Goal: Information Seeking & Learning: Compare options

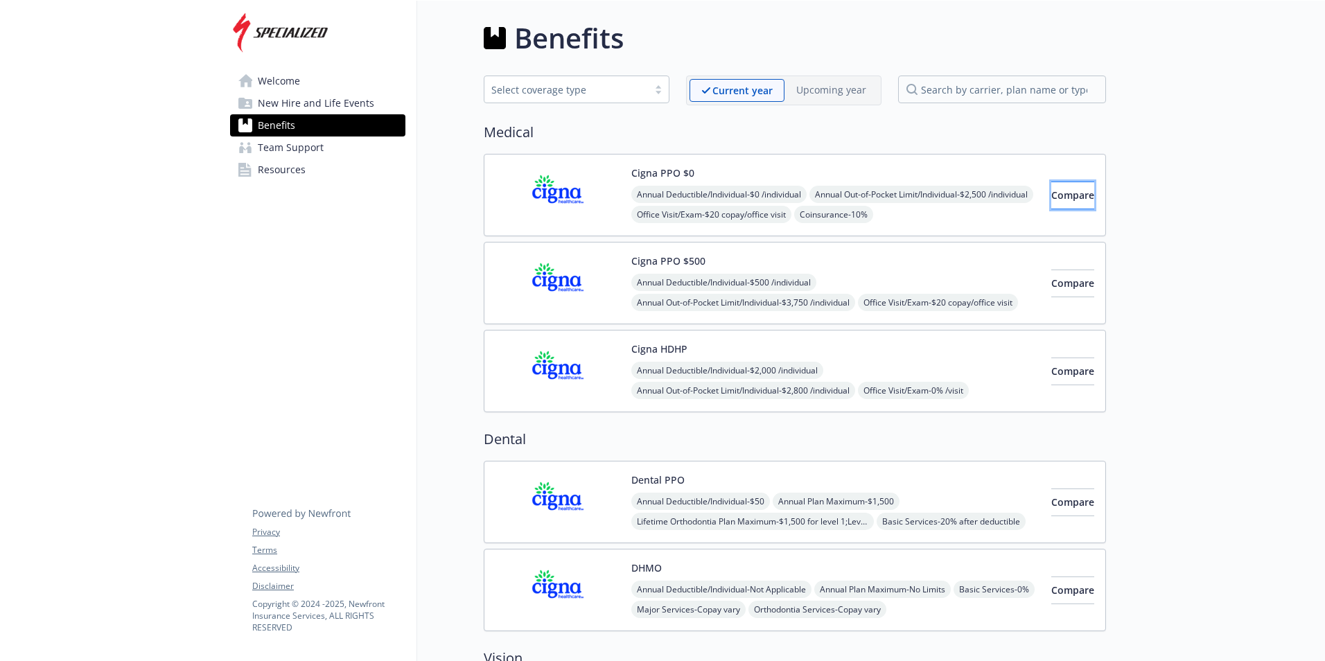
click at [1054, 206] on button "Compare" at bounding box center [1072, 196] width 43 height 28
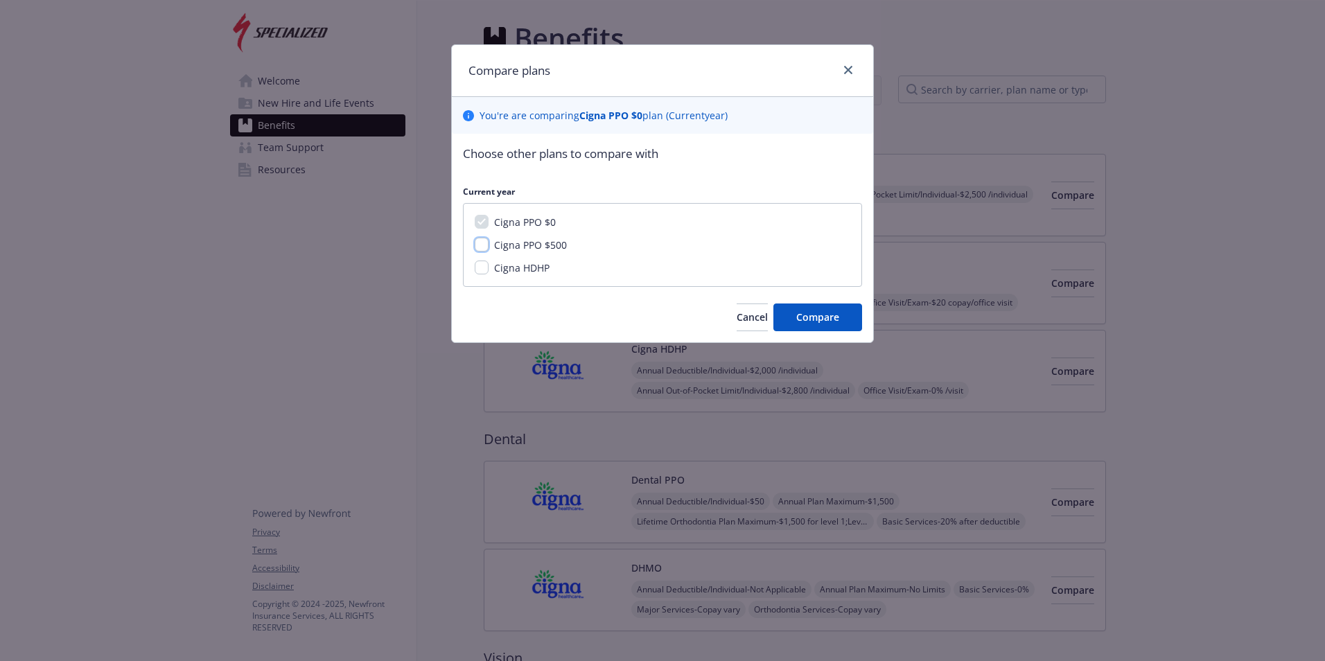
click at [482, 247] on input "Cigna PPO $500" at bounding box center [482, 245] width 14 height 14
checkbox input "true"
click at [480, 270] on input "Cigna HDHP" at bounding box center [482, 268] width 14 height 14
checkbox input "true"
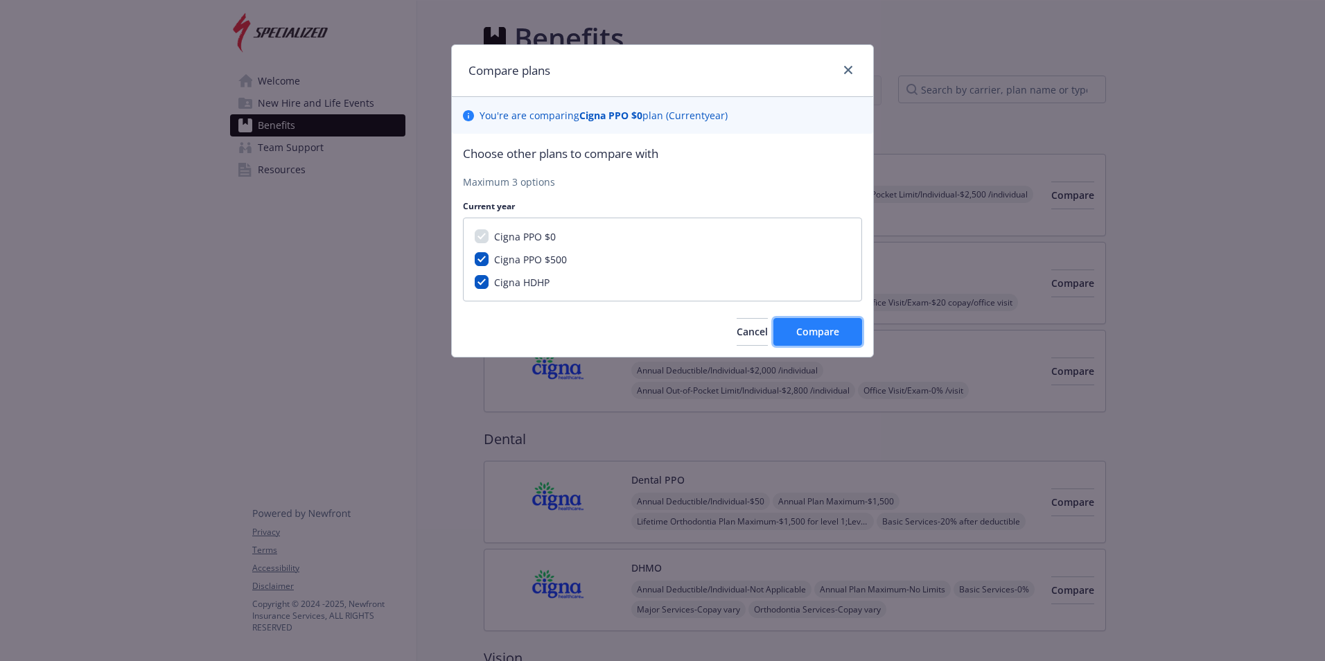
click at [827, 337] on span "Compare" at bounding box center [817, 331] width 43 height 13
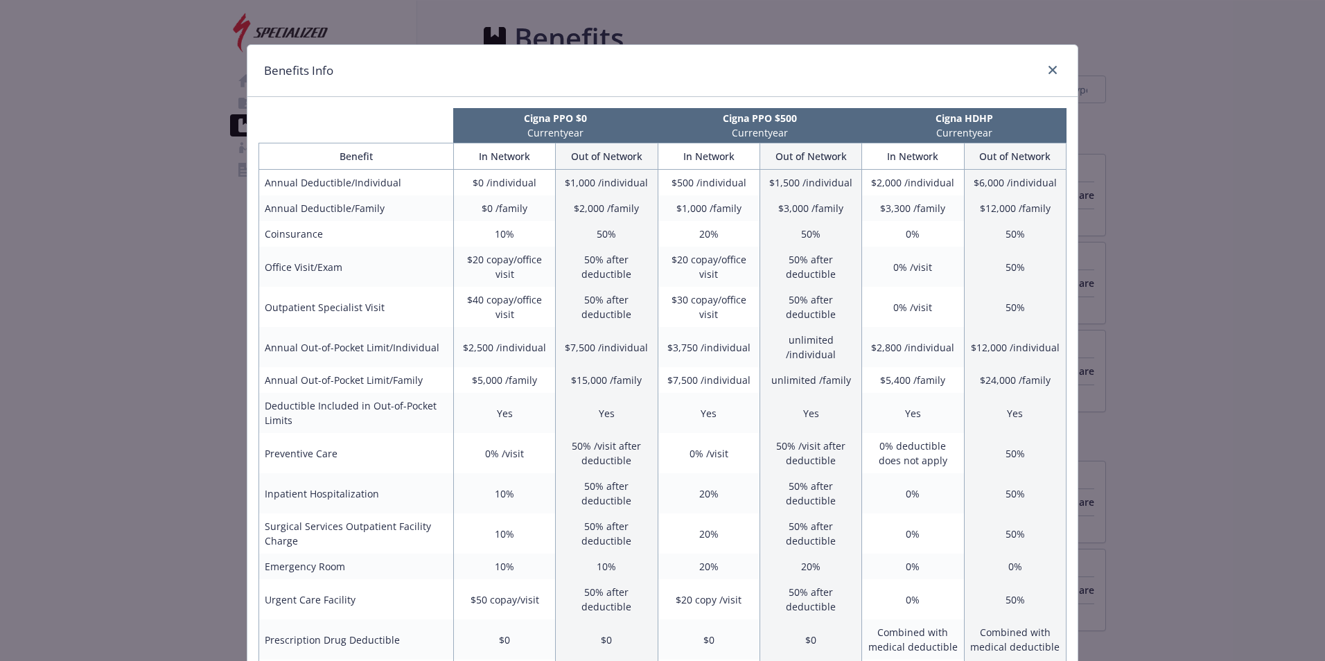
drag, startPoint x: 76, startPoint y: 111, endPoint x: 163, endPoint y: 73, distance: 94.6
click at [77, 111] on div "Benefits Info Cigna PPO $0 Current year Cigna PPO $500 Current year Cigna HDHP …" at bounding box center [662, 330] width 1325 height 661
click at [1048, 71] on icon "close" at bounding box center [1052, 70] width 8 height 8
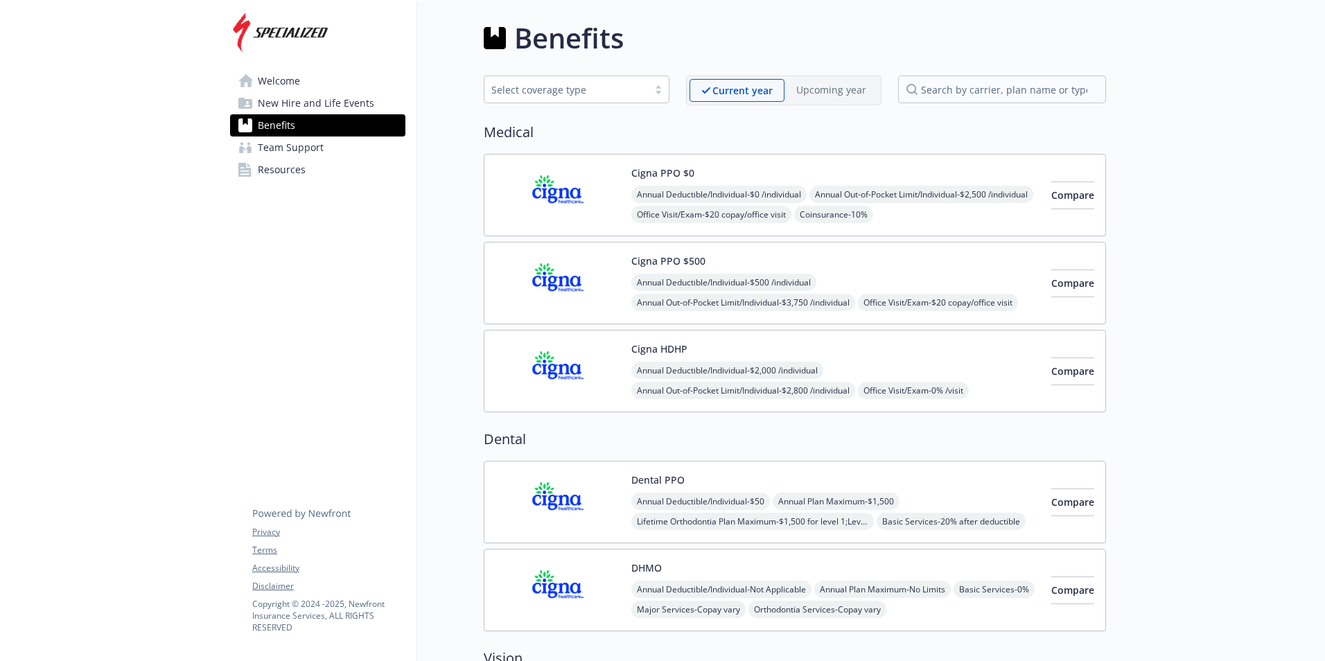
click at [653, 177] on button "Cigna PPO $0" at bounding box center [662, 173] width 63 height 15
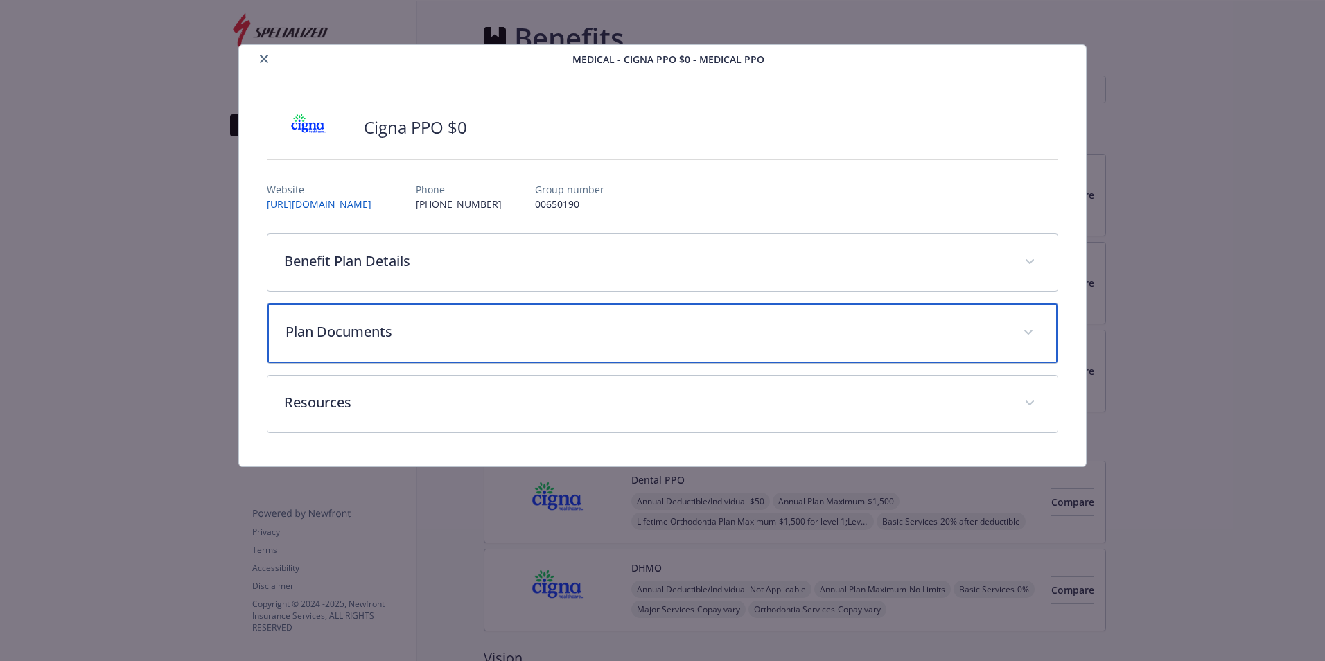
click at [430, 324] on p "Plan Documents" at bounding box center [645, 332] width 721 height 21
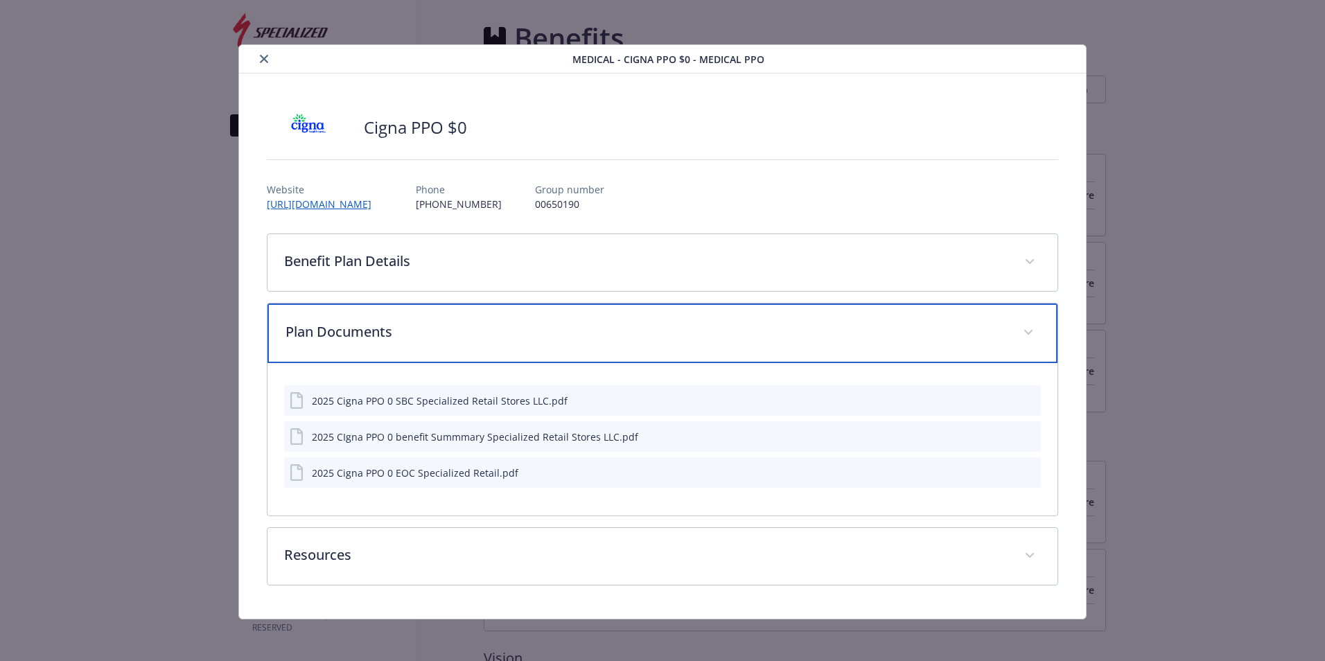
click at [429, 324] on p "Plan Documents" at bounding box center [645, 332] width 721 height 21
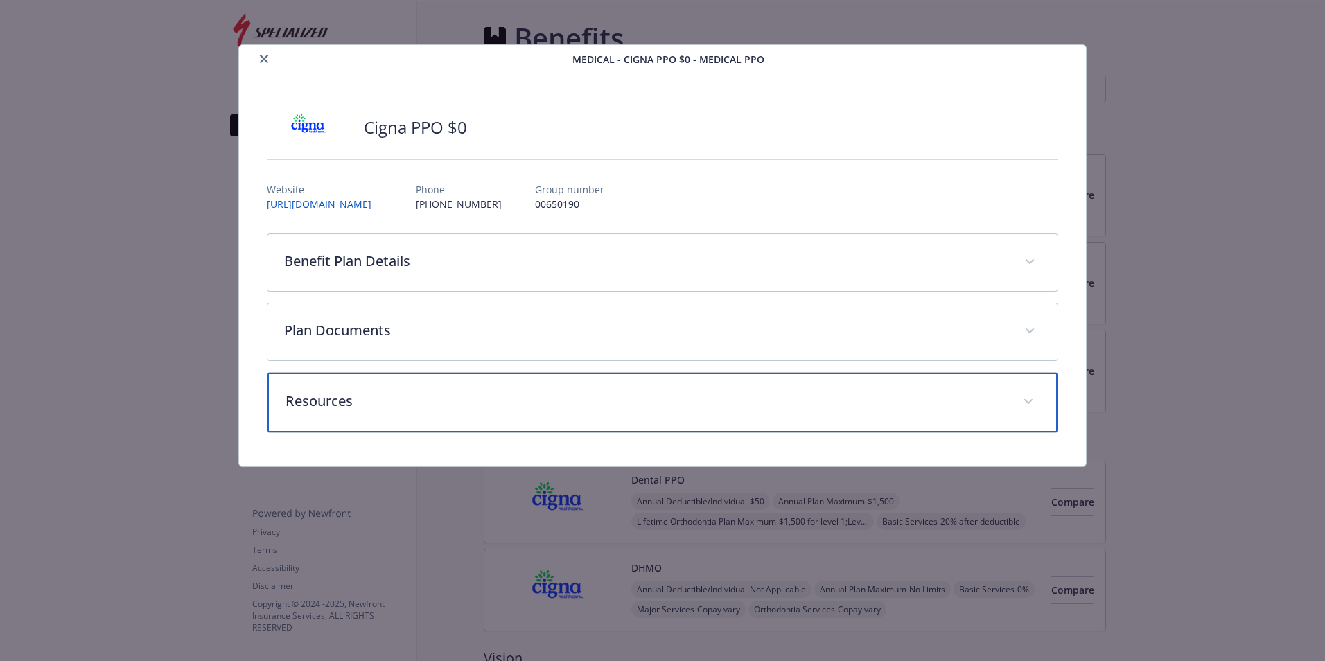
click at [417, 396] on p "Resources" at bounding box center [645, 401] width 721 height 21
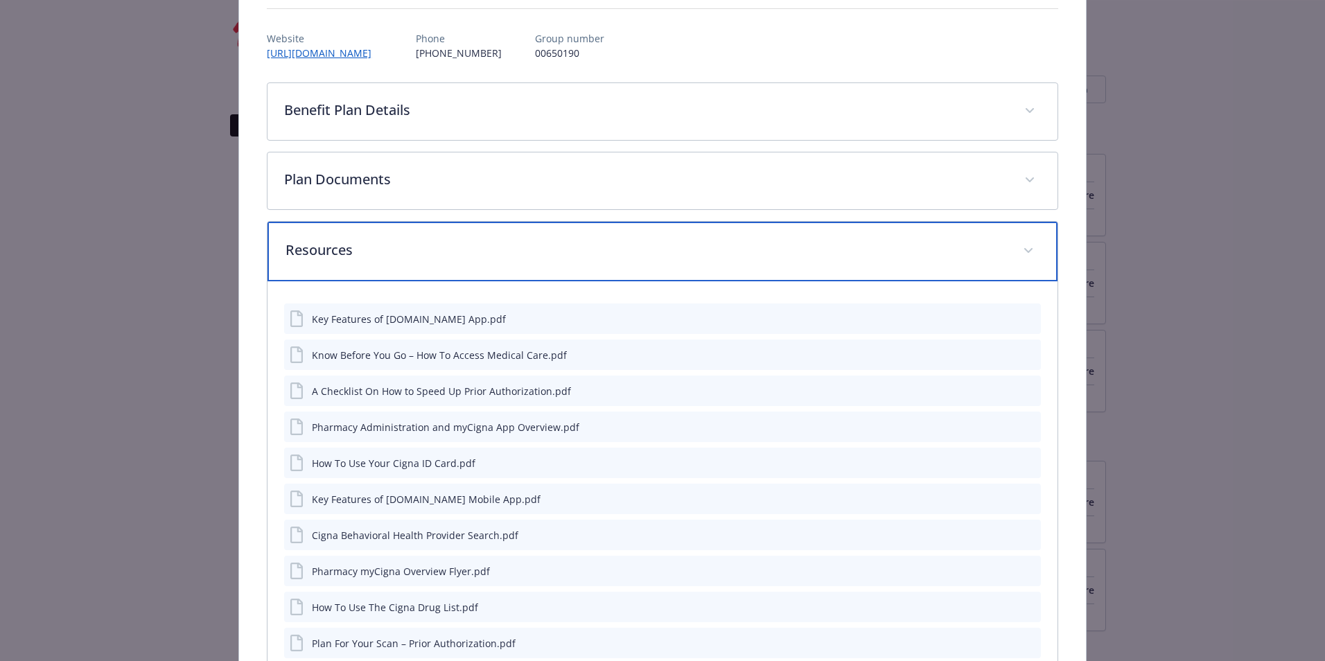
scroll to position [208, 0]
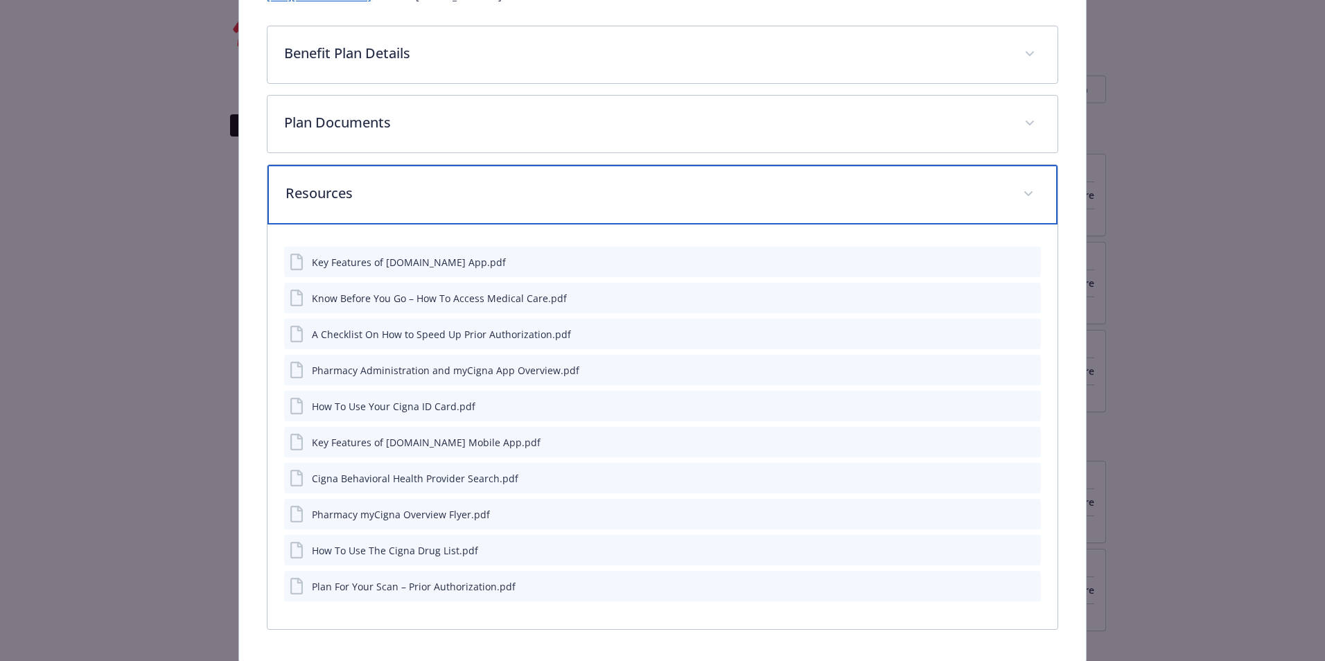
click at [393, 193] on p "Resources" at bounding box center [645, 193] width 721 height 21
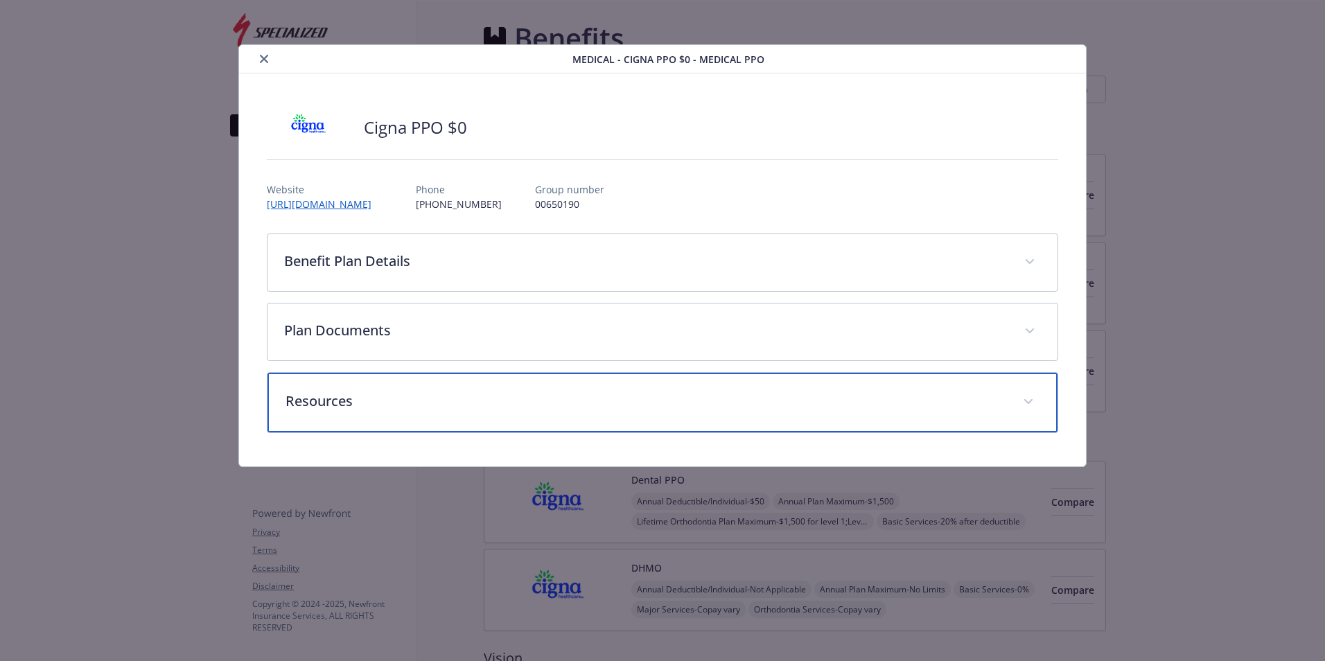
scroll to position [0, 0]
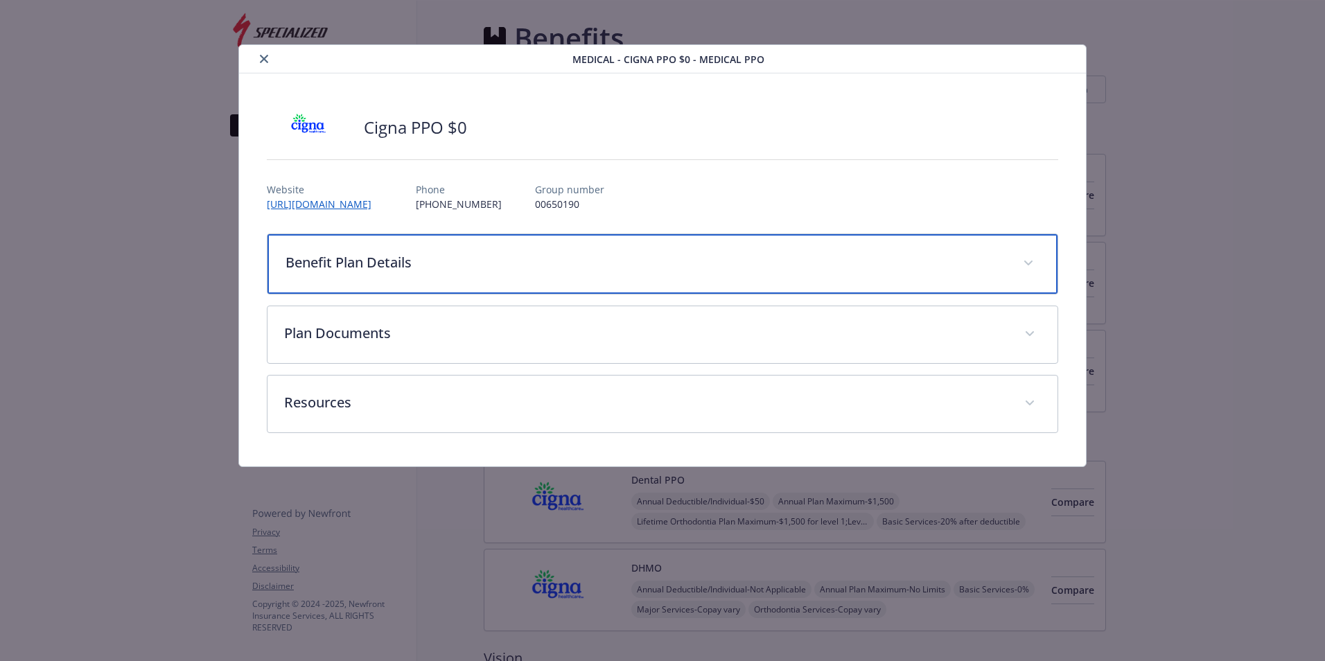
click at [416, 278] on div "Benefit Plan Details" at bounding box center [662, 264] width 790 height 60
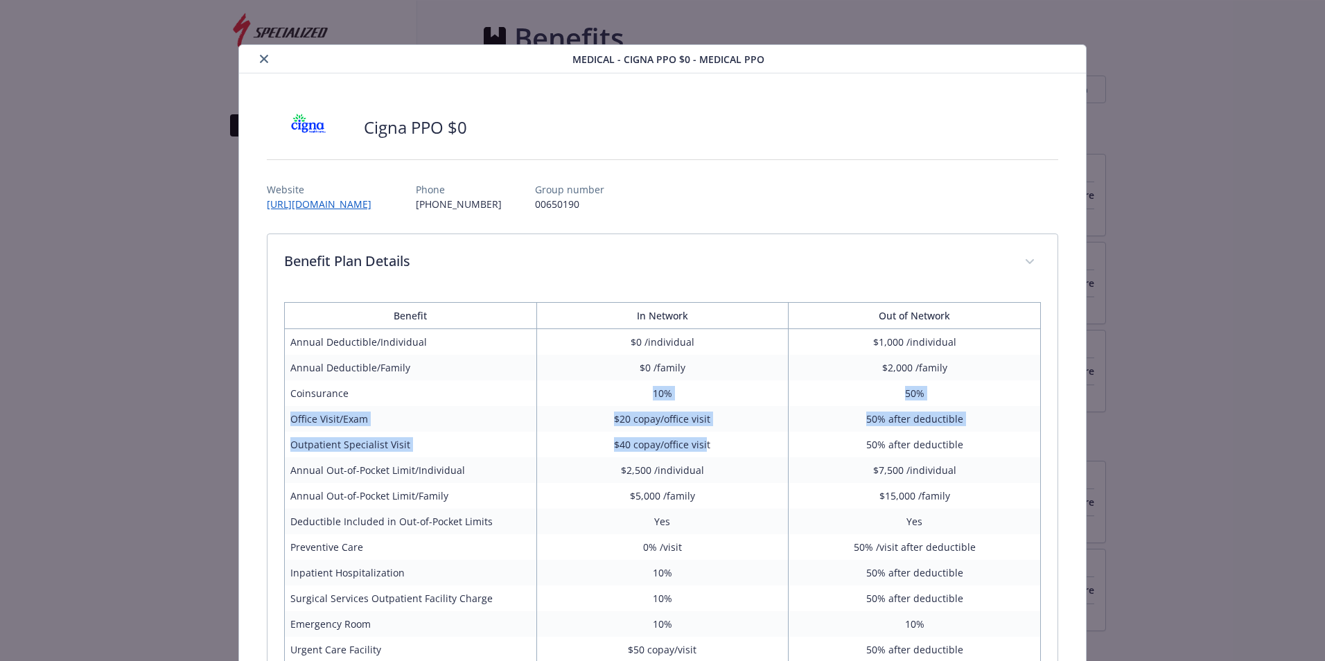
drag, startPoint x: 643, startPoint y: 391, endPoint x: 701, endPoint y: 432, distance: 71.0
click at [701, 432] on tbody "Annual Deductible/Individual $0 /individual $1,000 /individual Annual Deductibl…" at bounding box center [663, 646] width 756 height 634
drag, startPoint x: 701, startPoint y: 432, endPoint x: 668, endPoint y: 454, distance: 39.0
click at [668, 454] on td "$40 copay/office visit" at bounding box center [662, 445] width 252 height 26
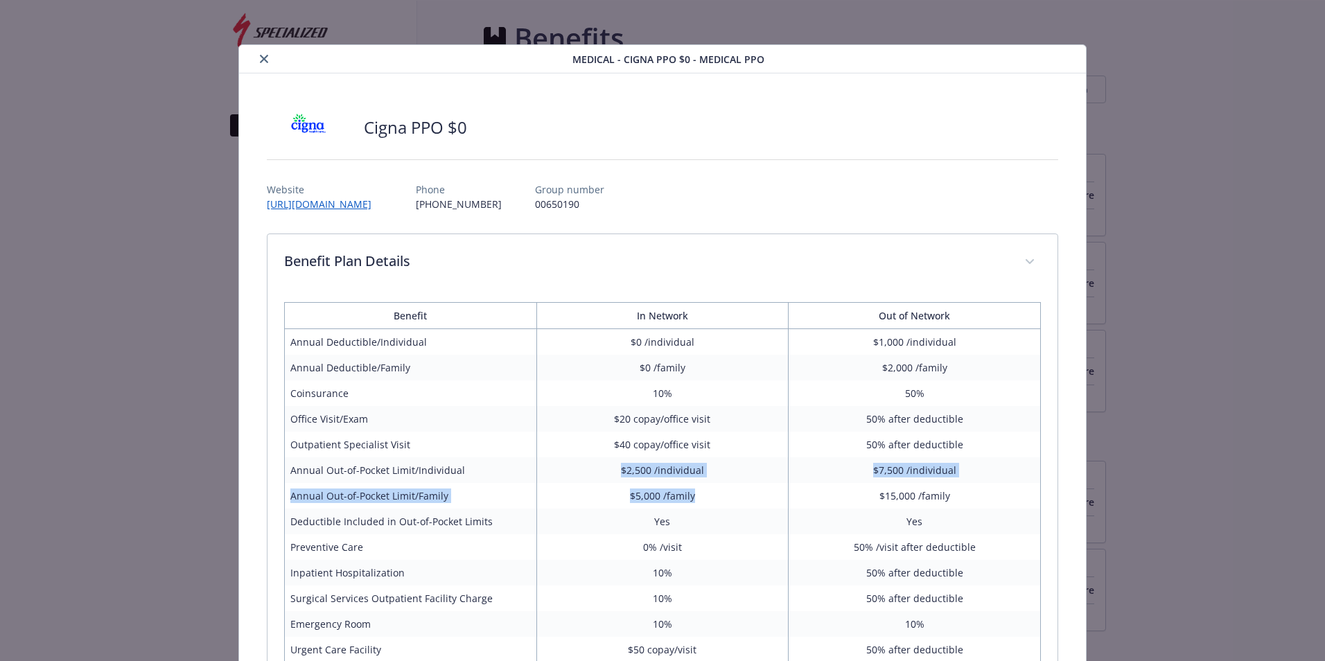
drag, startPoint x: 634, startPoint y: 469, endPoint x: 698, endPoint y: 494, distance: 68.5
click at [698, 494] on tbody "Annual Deductible/Individual $0 /individual $1,000 /individual Annual Deductibl…" at bounding box center [663, 646] width 756 height 634
drag, startPoint x: 698, startPoint y: 494, endPoint x: 671, endPoint y: 502, distance: 27.6
click at [671, 502] on td "$5,000 /family" at bounding box center [662, 496] width 252 height 26
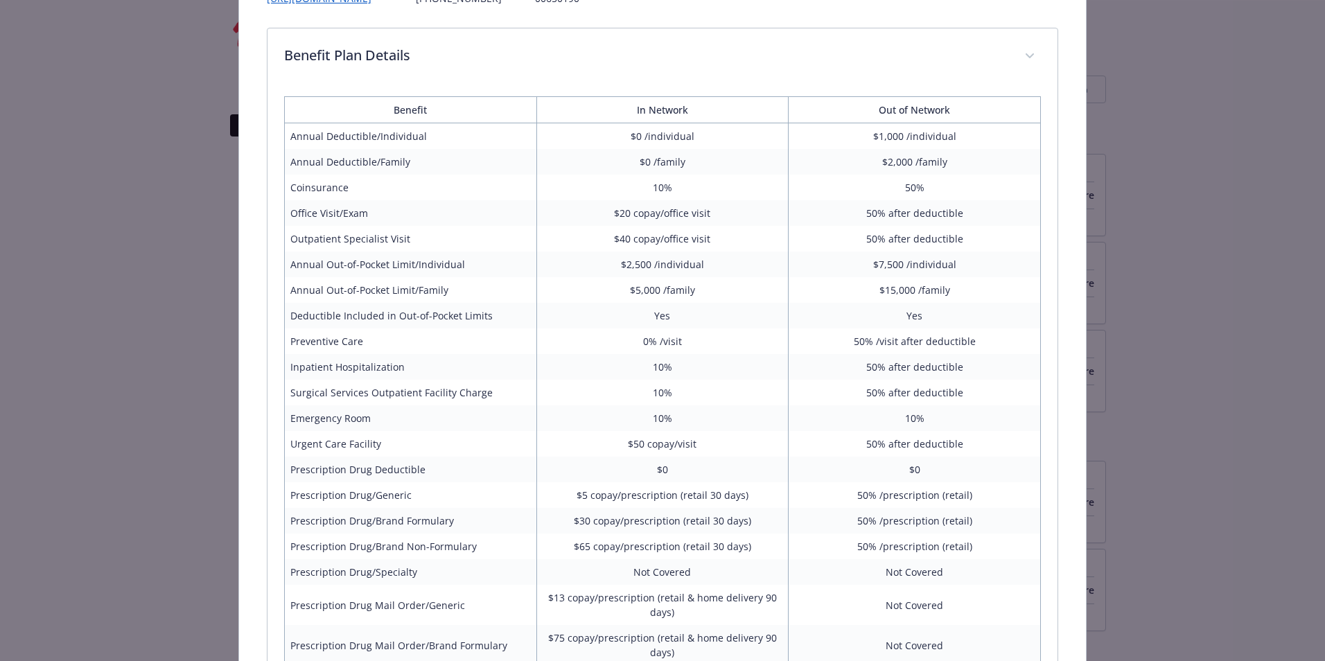
scroll to position [208, 0]
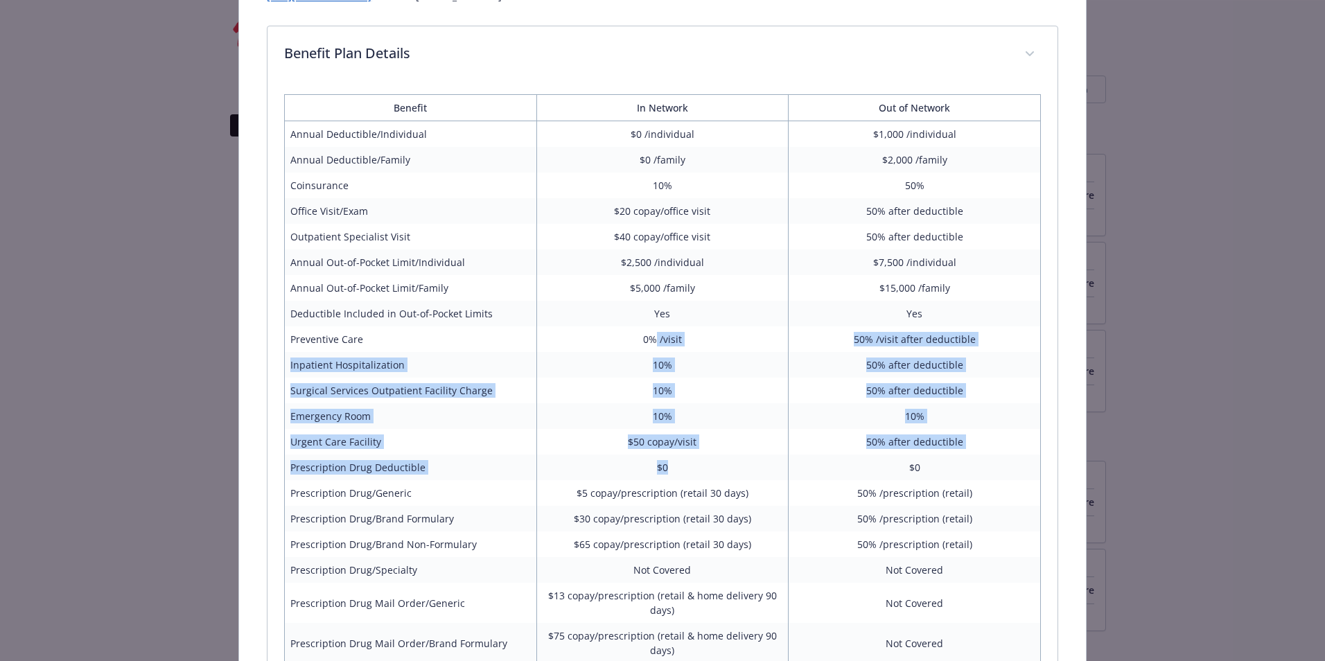
drag, startPoint x: 653, startPoint y: 333, endPoint x: 696, endPoint y: 469, distance: 142.7
click at [696, 469] on tbody "Annual Deductible/Individual $0 /individual $1,000 /individual Annual Deductibl…" at bounding box center [663, 438] width 756 height 634
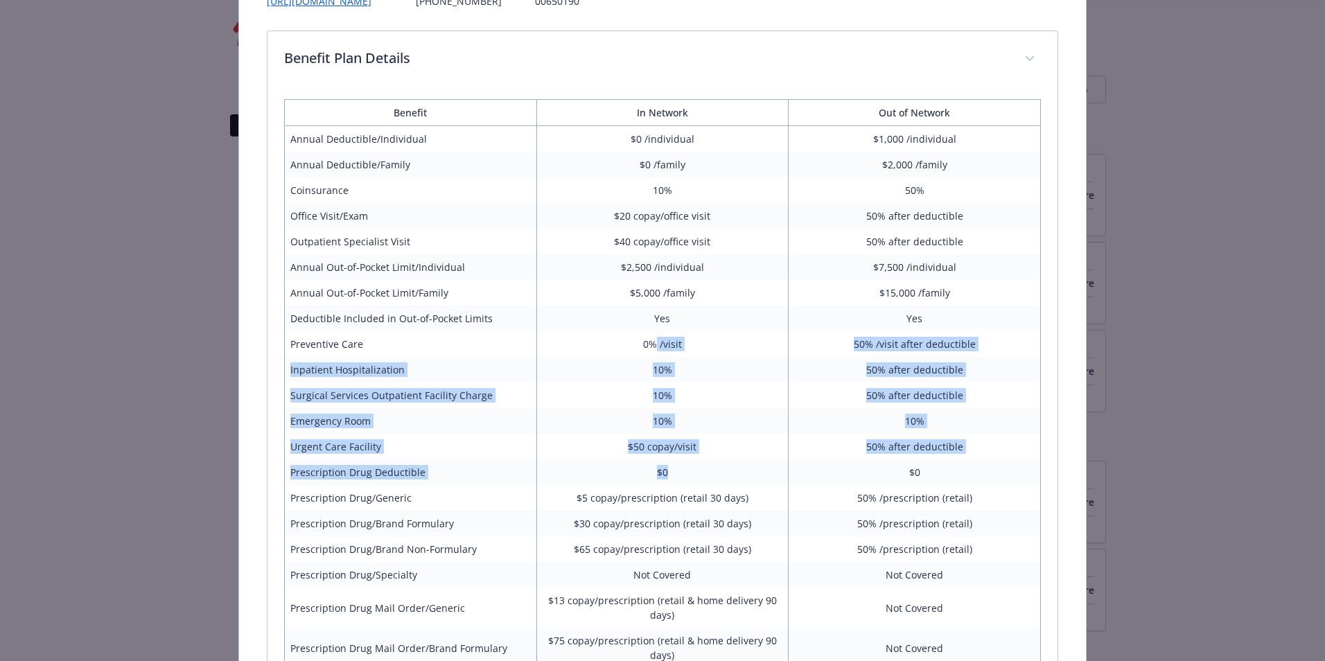
scroll to position [201, 0]
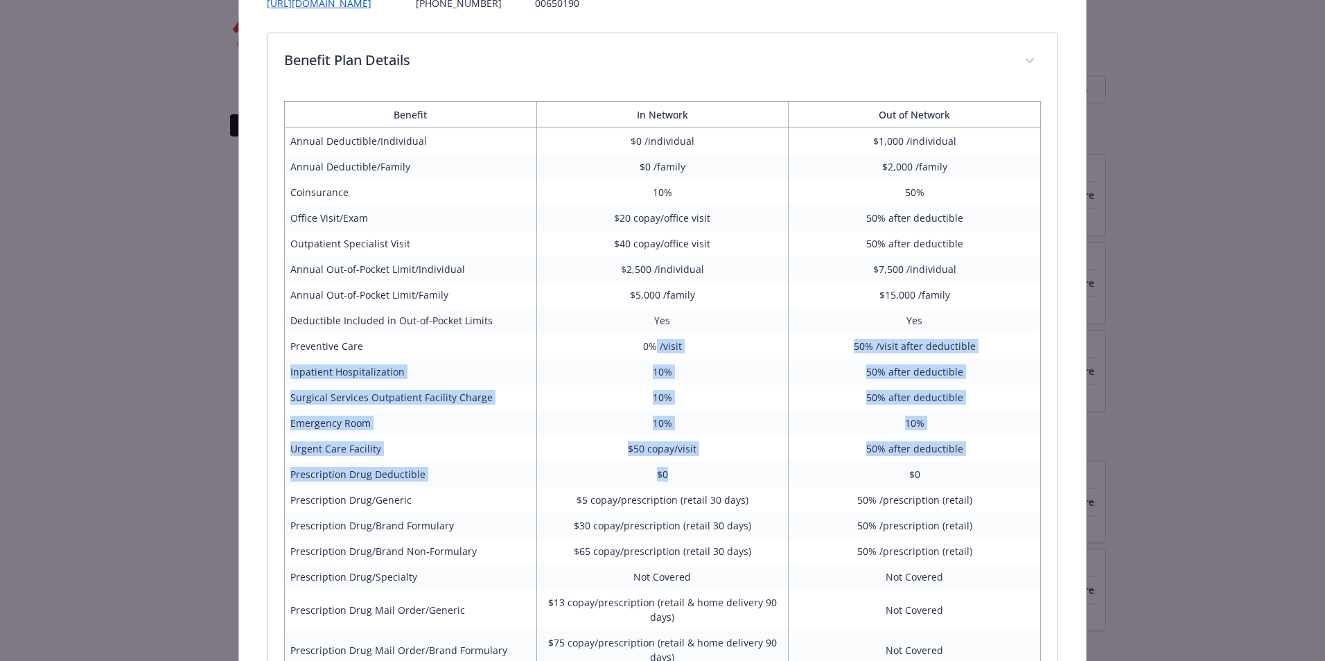
click at [656, 442] on td "$50 copay/visit" at bounding box center [662, 449] width 252 height 26
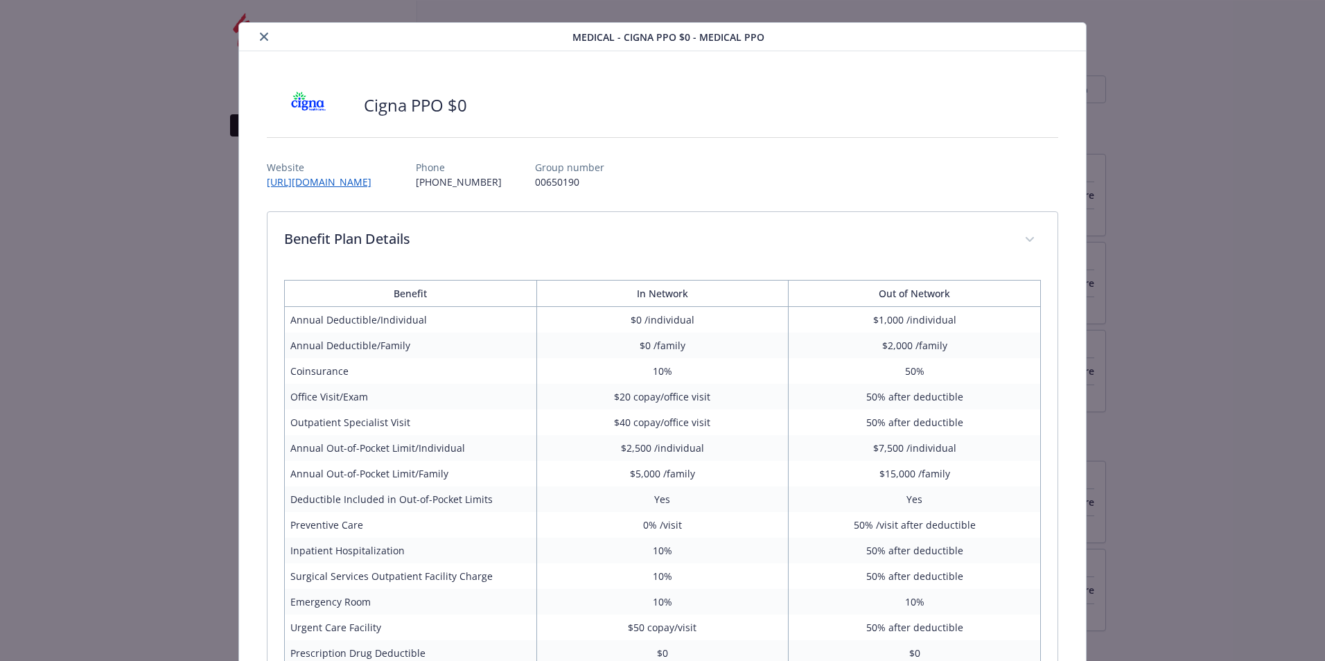
scroll to position [0, 0]
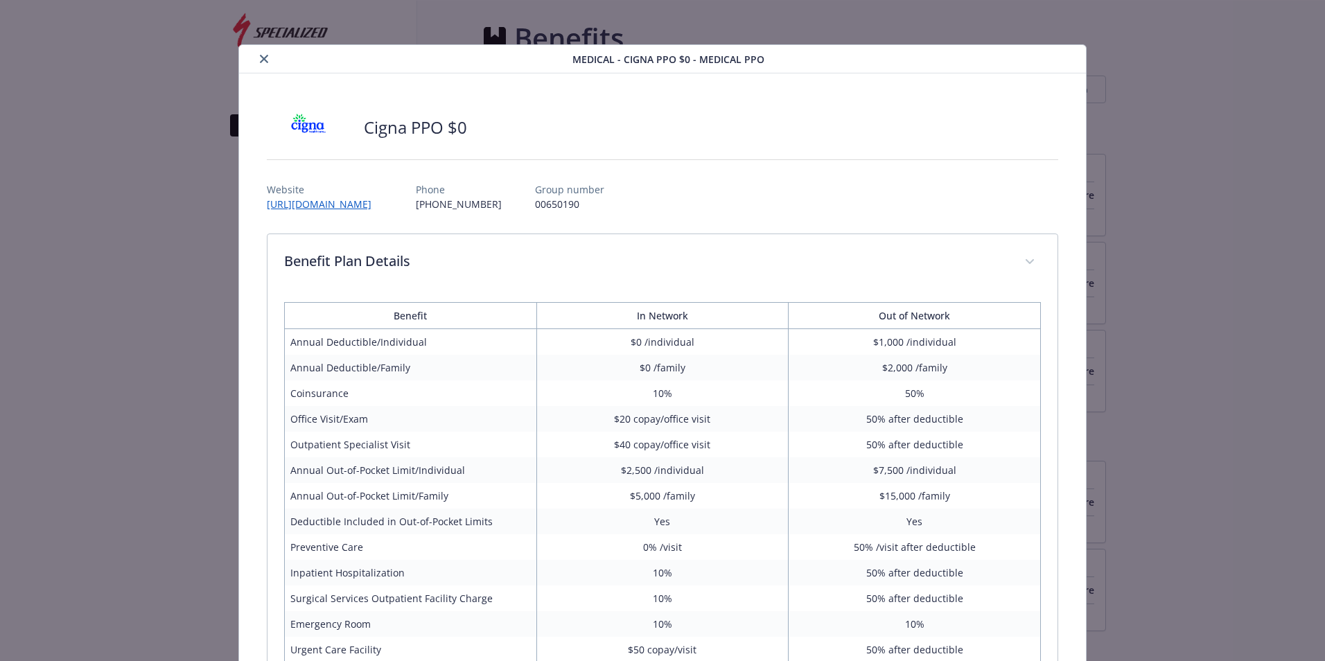
click at [265, 62] on icon "close" at bounding box center [264, 59] width 8 height 8
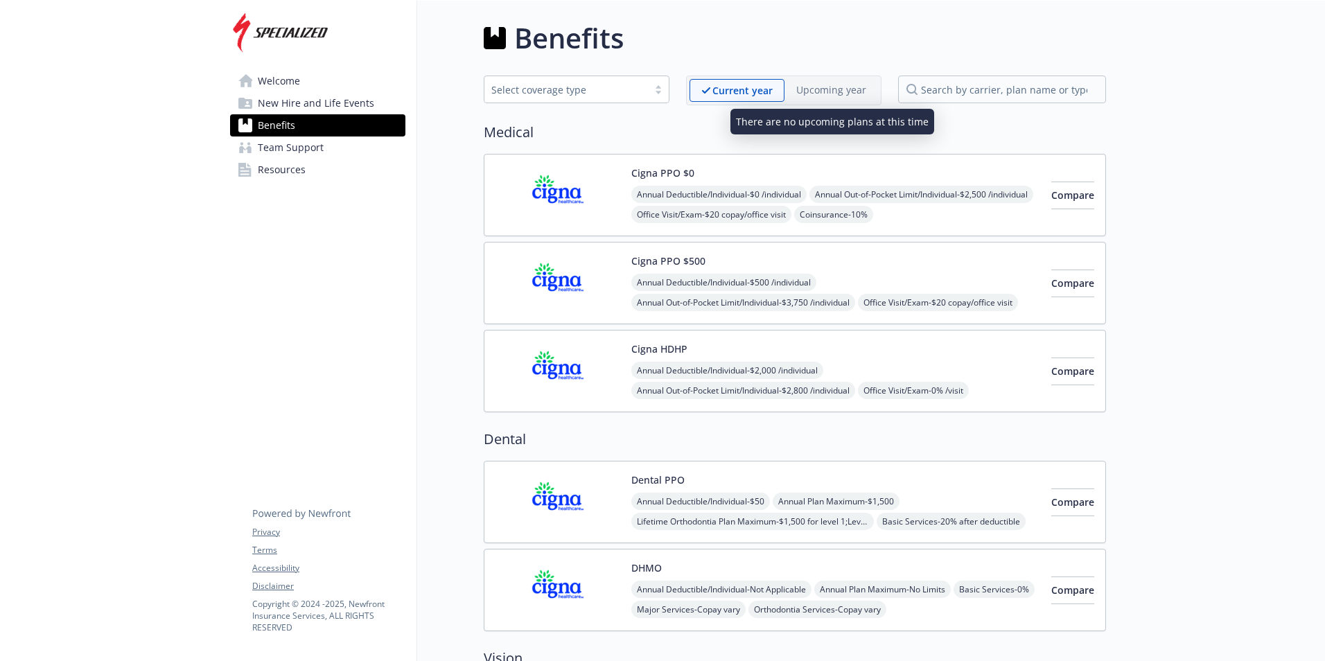
click at [835, 94] on p "Upcoming year" at bounding box center [831, 89] width 70 height 15
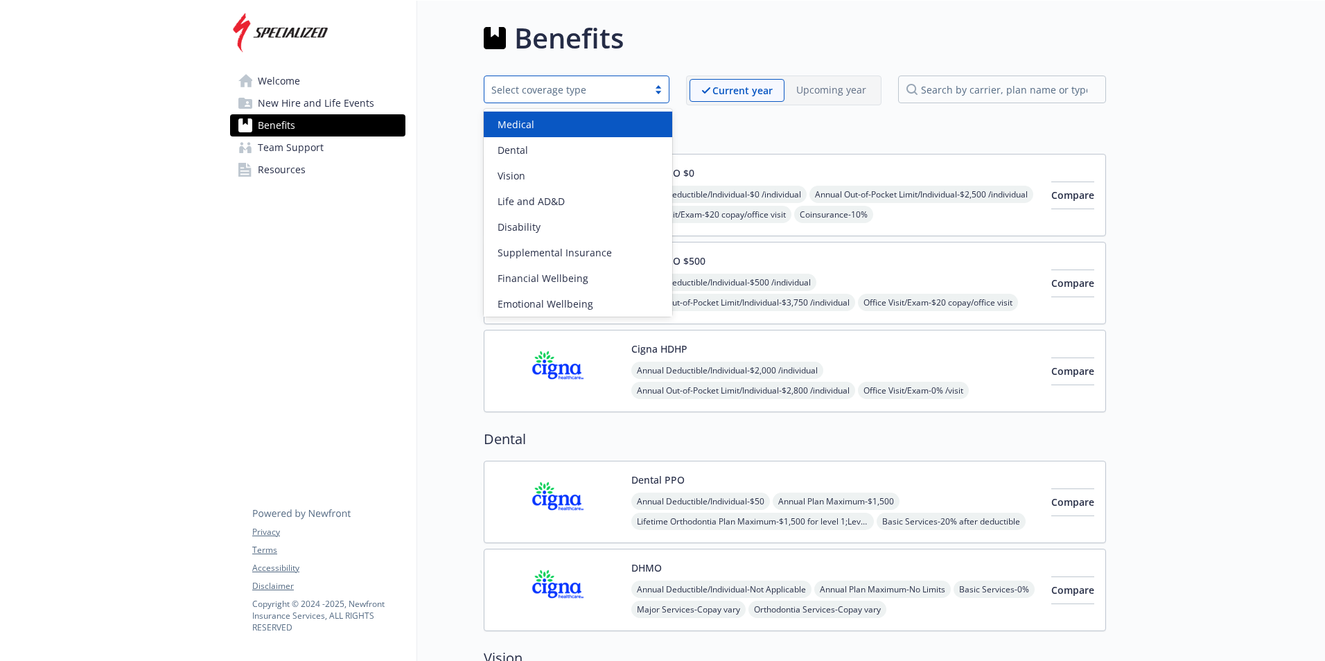
click at [640, 91] on div "Select coverage type" at bounding box center [566, 89] width 150 height 15
click at [605, 134] on div "Medical" at bounding box center [578, 125] width 188 height 26
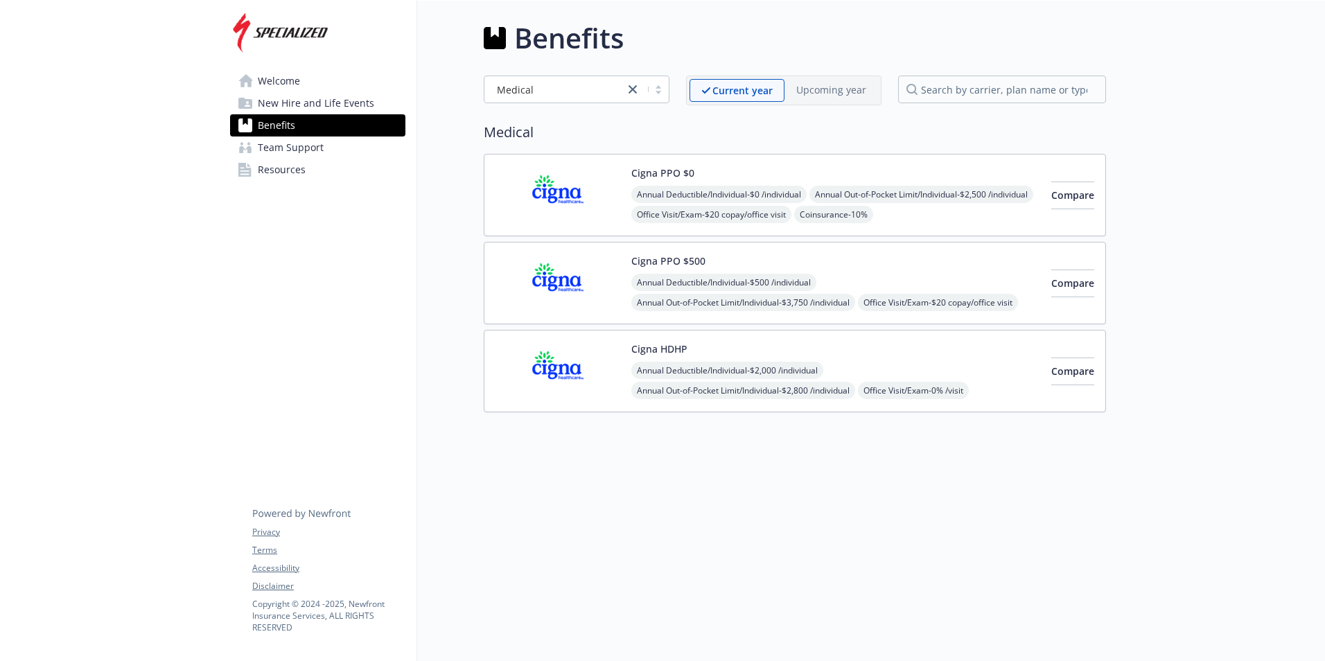
click at [281, 163] on span "Resources" at bounding box center [282, 170] width 48 height 22
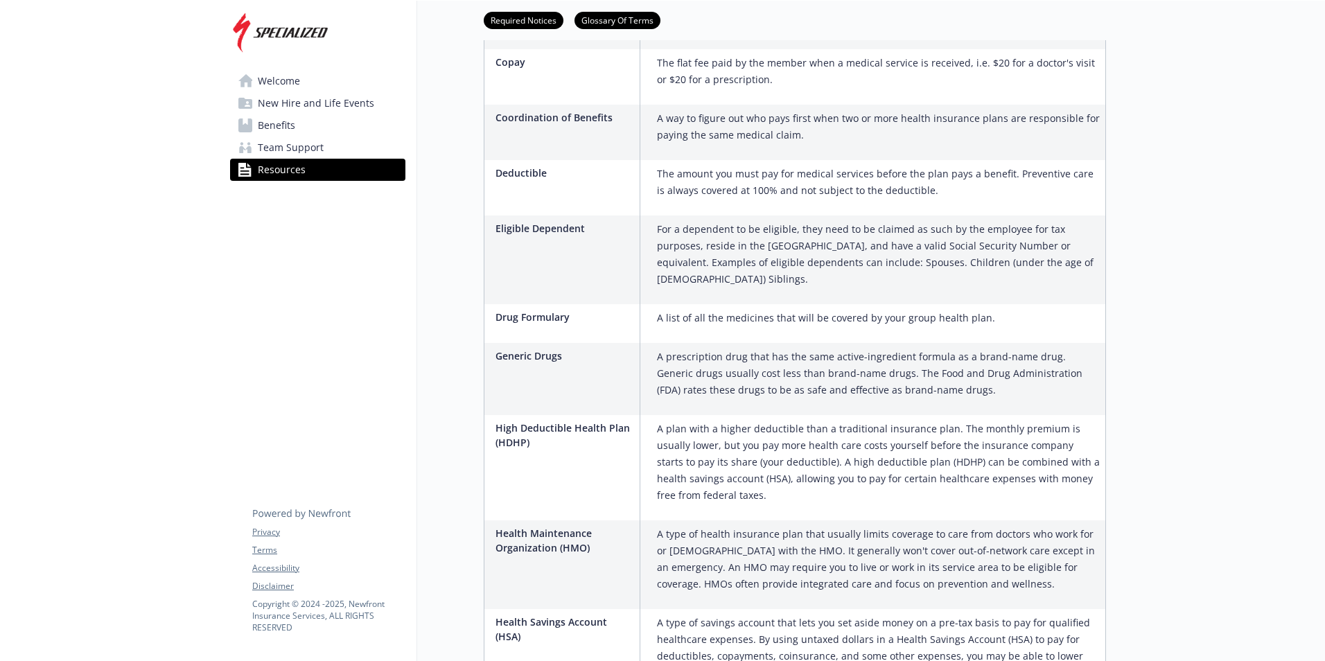
scroll to position [970, 0]
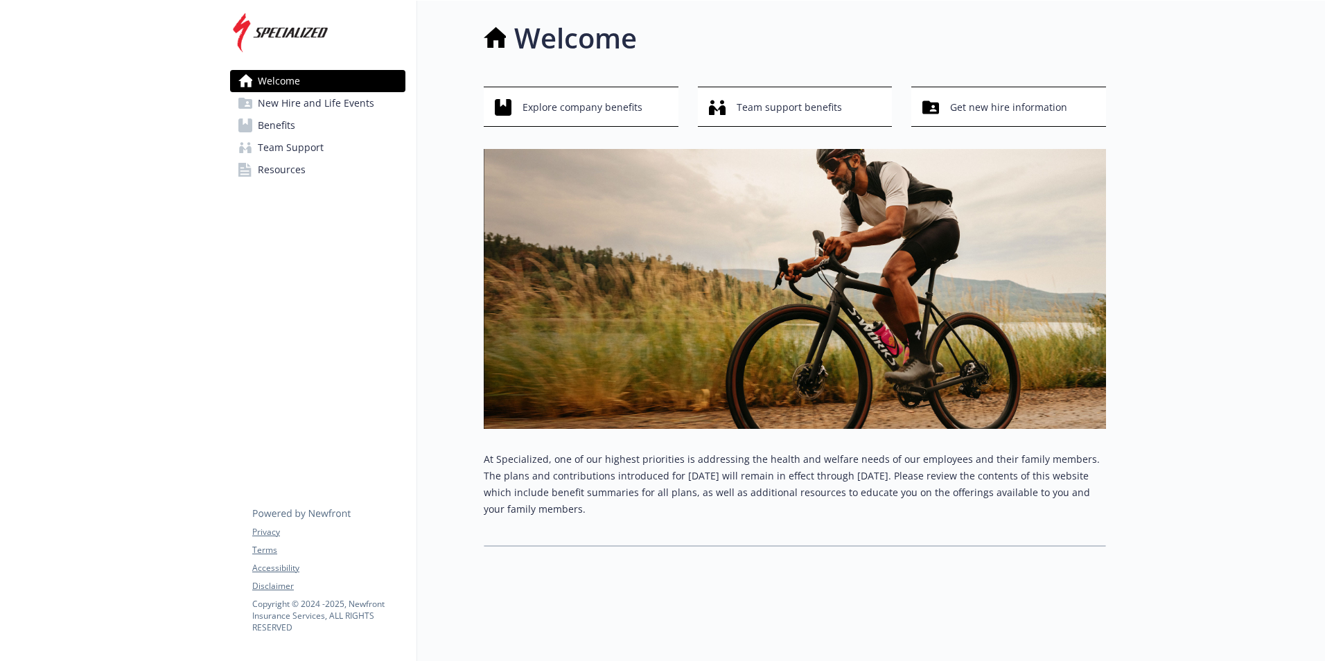
click at [304, 131] on link "Benefits" at bounding box center [317, 125] width 175 height 22
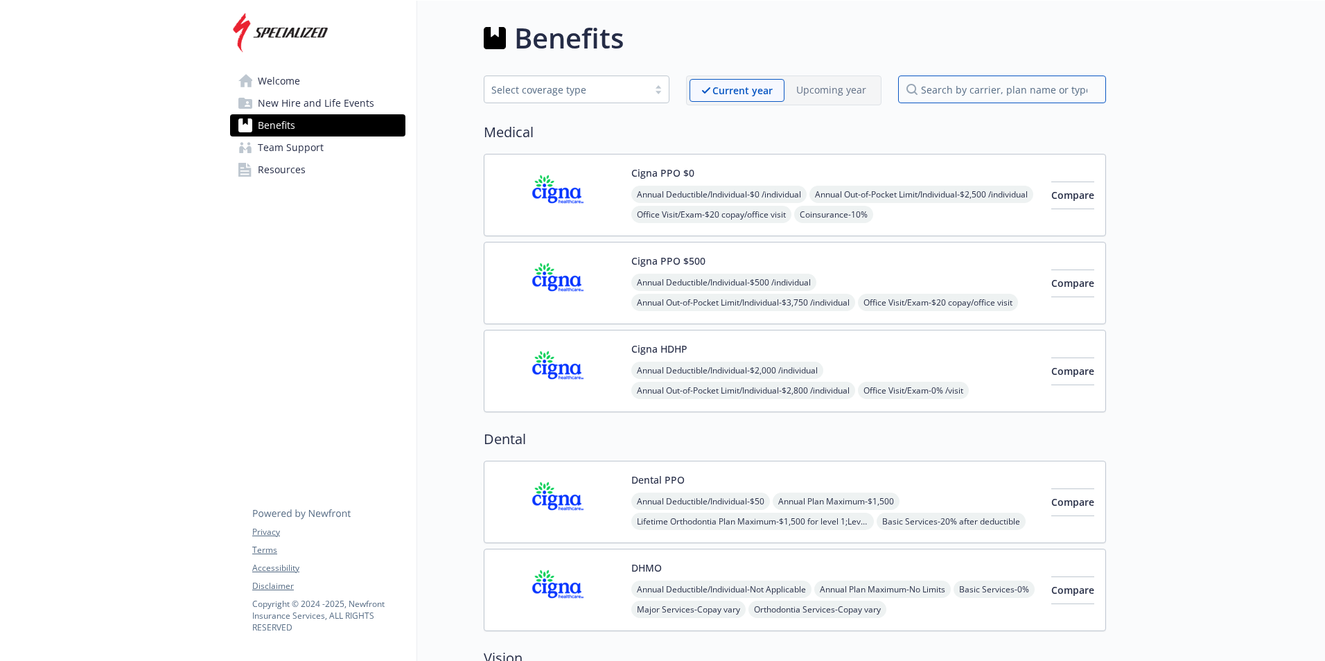
click at [1012, 92] on input "search by carrier, plan name or type" at bounding box center [1002, 90] width 208 height 28
